Goal: Task Accomplishment & Management: Use online tool/utility

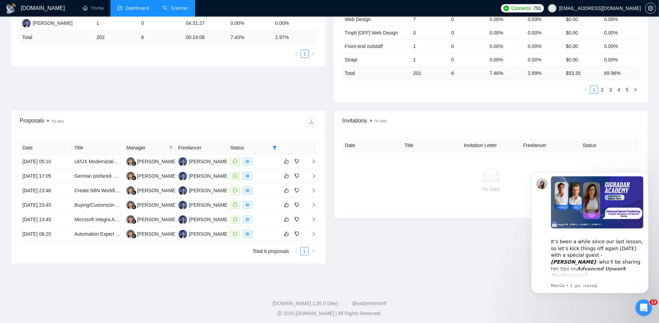
click at [176, 5] on link "Scanner" at bounding box center [175, 8] width 26 height 6
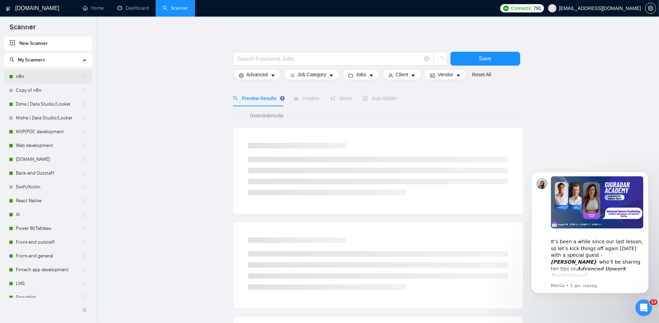
click at [31, 75] on link "n8n" at bounding box center [49, 77] width 66 height 14
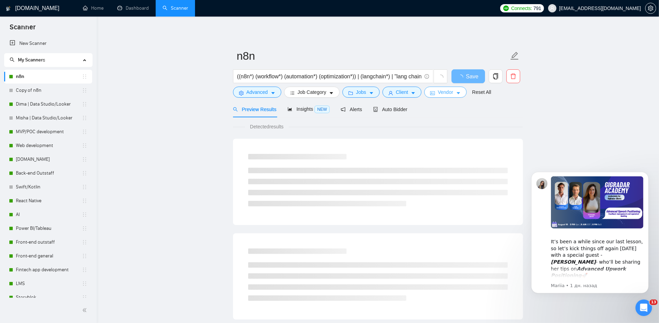
click at [451, 89] on span "Vendor" at bounding box center [444, 92] width 15 height 8
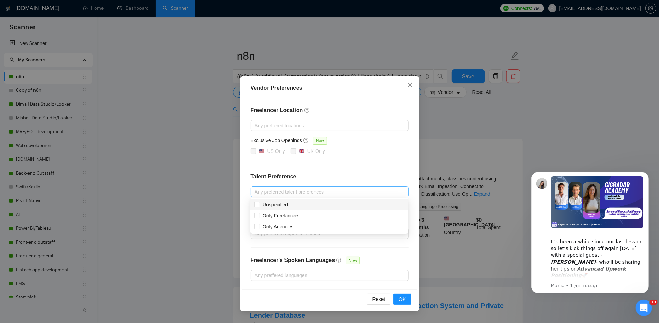
click at [327, 193] on div at bounding box center [326, 192] width 148 height 8
click at [258, 216] on input "Only Freelancers" at bounding box center [256, 215] width 5 height 5
checkbox input "true"
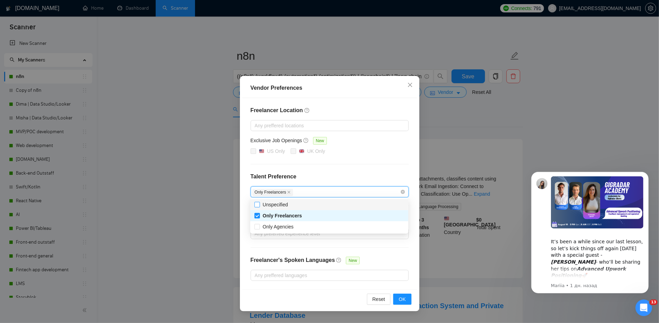
click at [256, 206] on input "Unspecified" at bounding box center [256, 204] width 5 height 5
checkbox input "true"
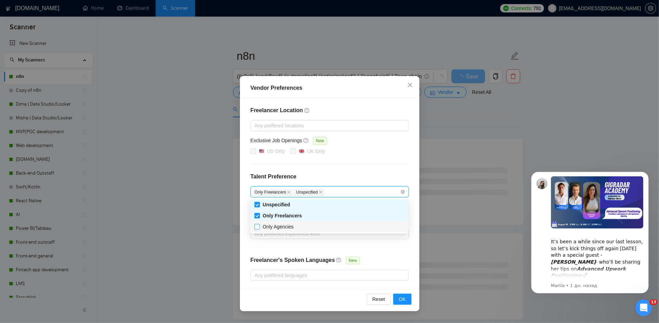
click at [258, 224] on input "Only Agencies" at bounding box center [256, 226] width 5 height 5
checkbox input "true"
click at [258, 216] on input "Only Freelancers" at bounding box center [256, 215] width 5 height 5
checkbox input "false"
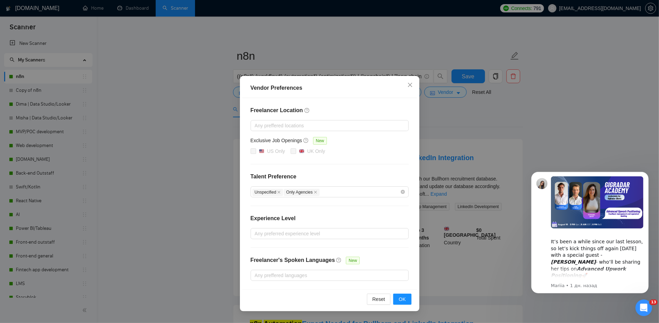
click at [345, 161] on div "Freelancer Location Any preffered locations Exclusive Job Openings New US Only …" at bounding box center [329, 193] width 175 height 191
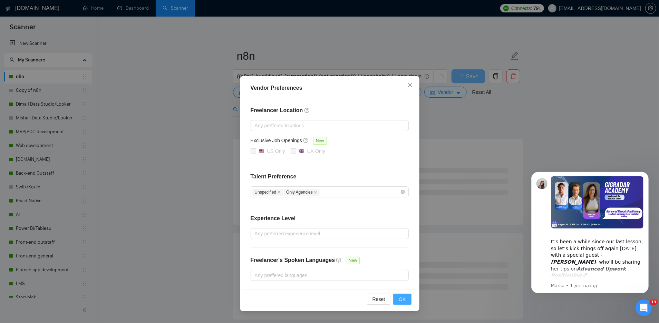
click at [403, 298] on span "OK" at bounding box center [401, 299] width 7 height 8
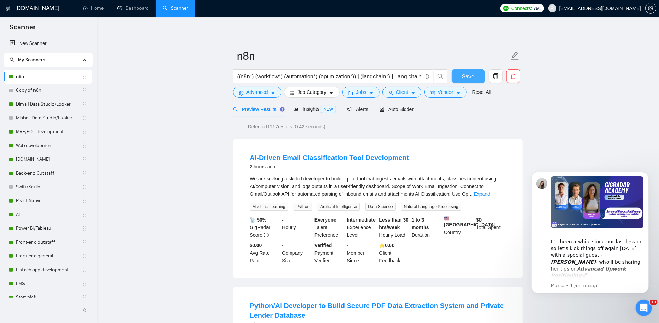
click at [472, 78] on span "Save" at bounding box center [468, 76] width 12 height 9
